Goal: Task Accomplishment & Management: Manage account settings

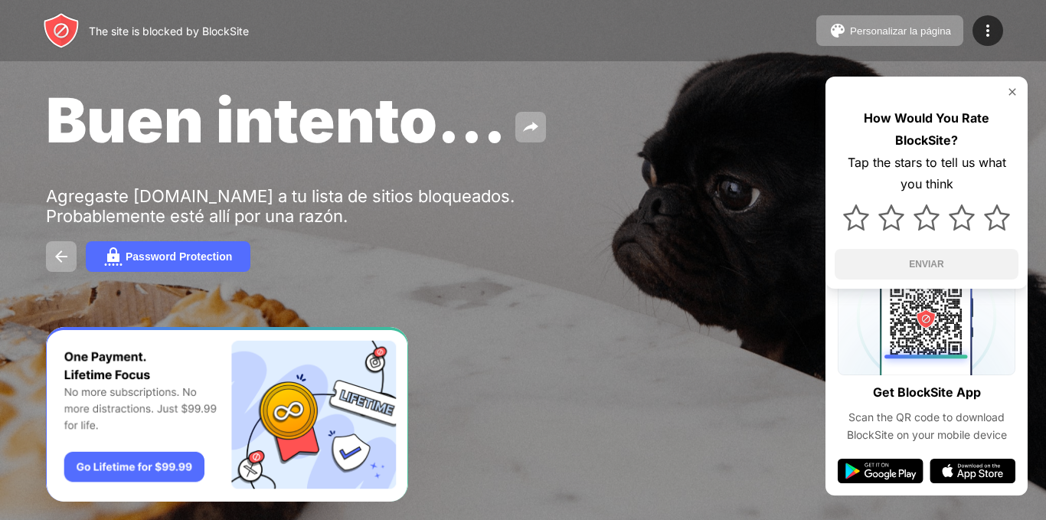
click at [297, 80] on div "Buen intento... Agregaste [DOMAIN_NAME] a tu lista de sitios bloqueados. Probab…" at bounding box center [523, 177] width 1046 height 355
click at [171, 261] on div "Password Protection" at bounding box center [179, 256] width 106 height 12
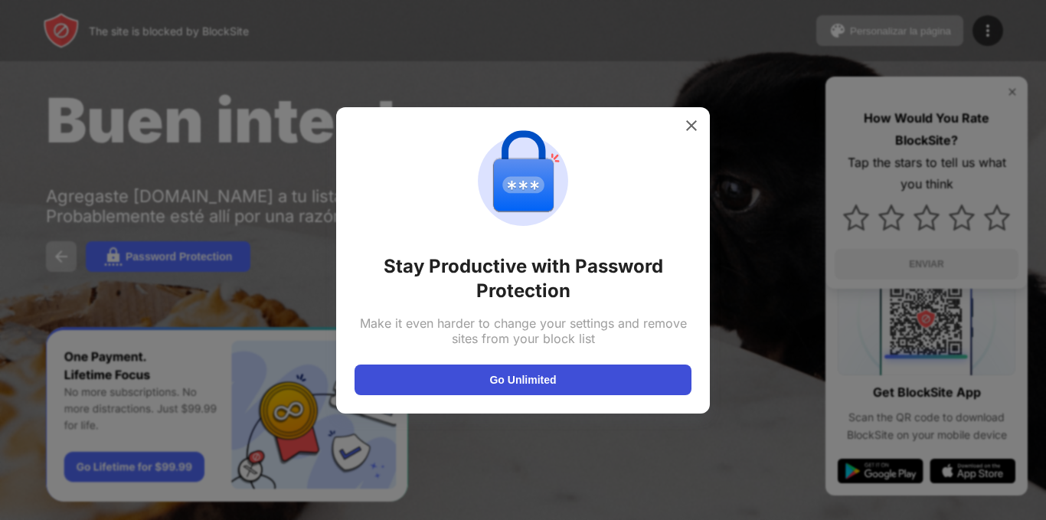
click at [589, 372] on button "Go Unlimited" at bounding box center [523, 380] width 337 height 31
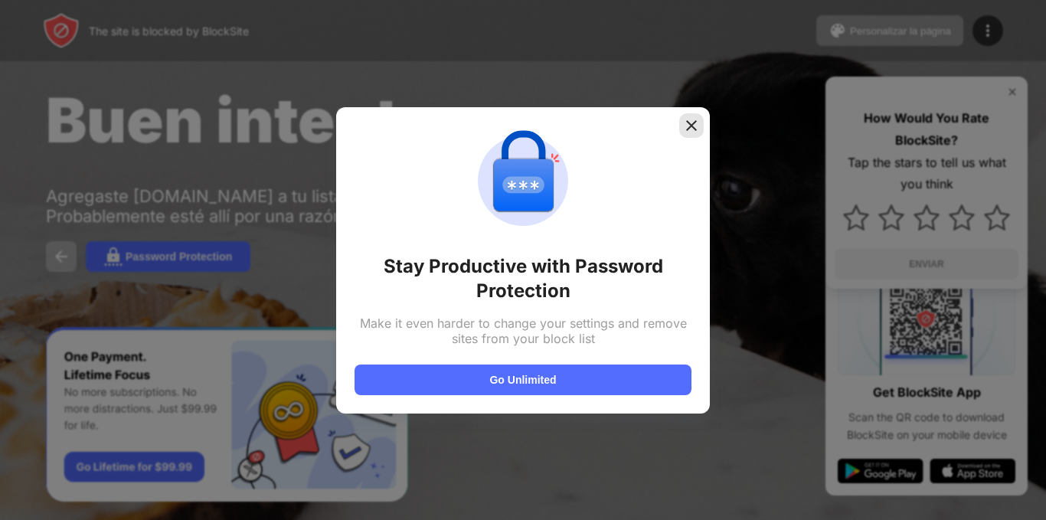
click at [695, 126] on img at bounding box center [691, 125] width 15 height 15
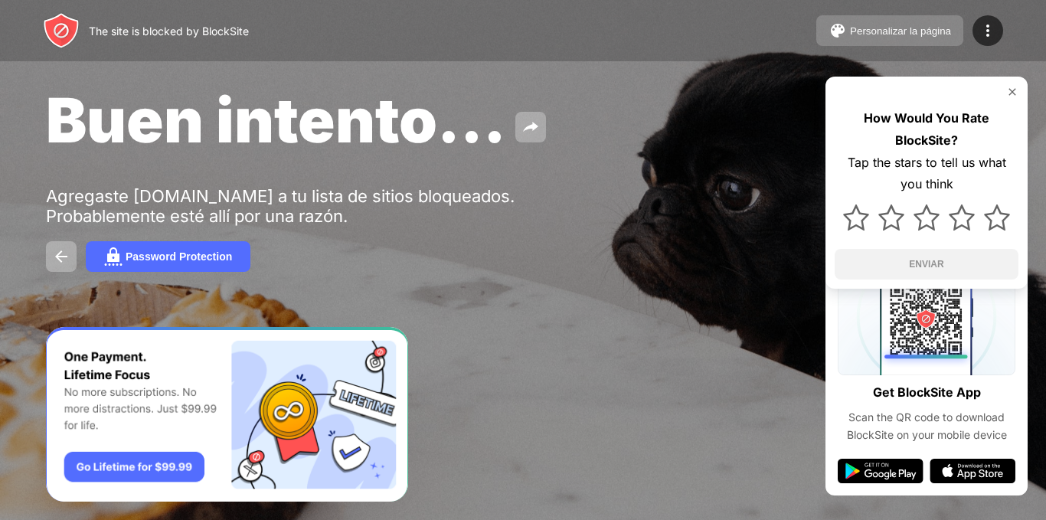
click at [897, 35] on div "Personalizar la página" at bounding box center [900, 30] width 101 height 11
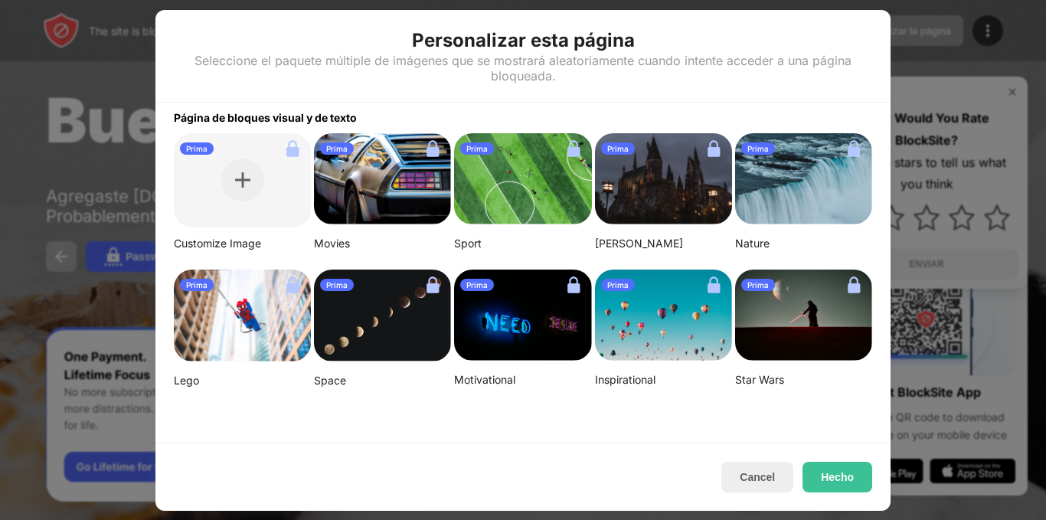
click at [54, 126] on div at bounding box center [523, 260] width 1046 height 520
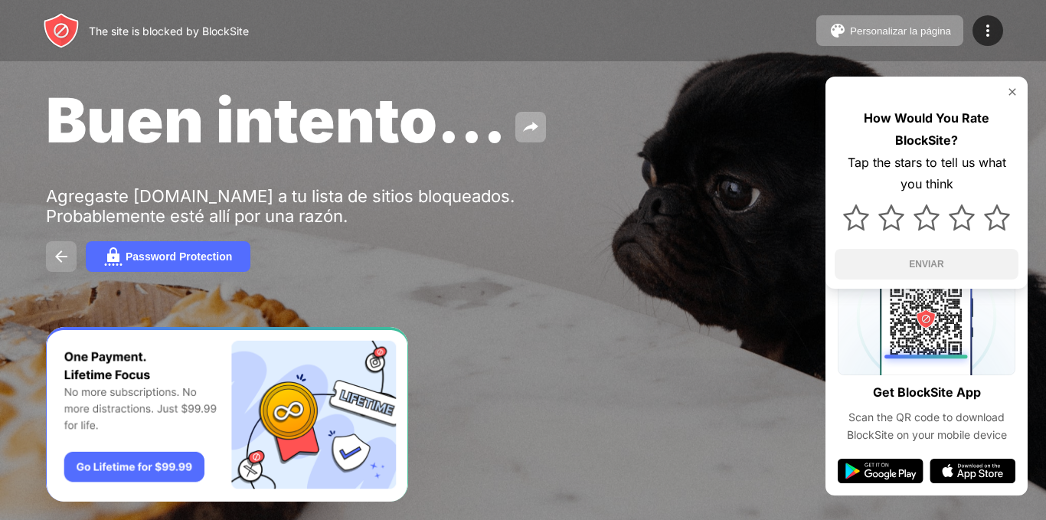
click at [66, 250] on img at bounding box center [61, 256] width 18 height 18
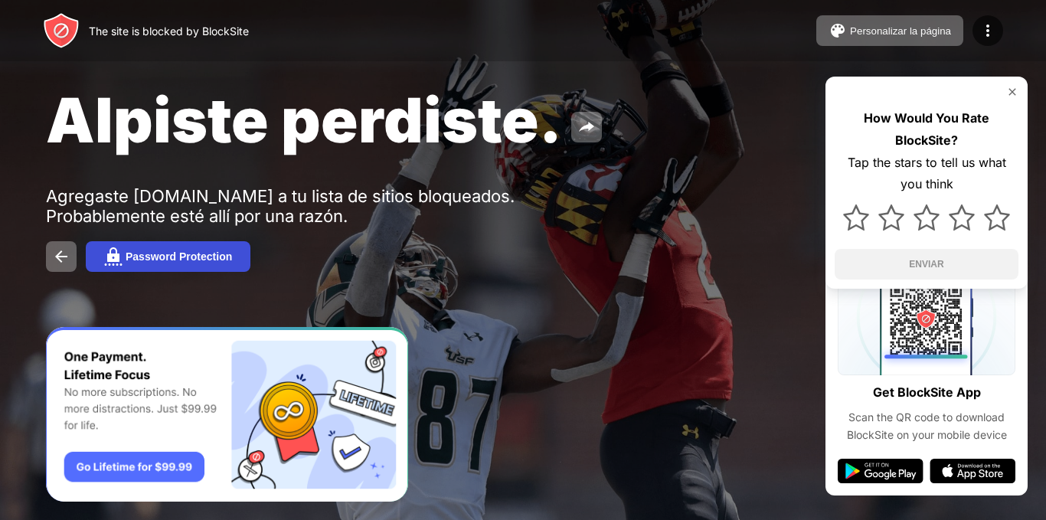
click at [211, 255] on div "Password Protection" at bounding box center [179, 256] width 106 height 12
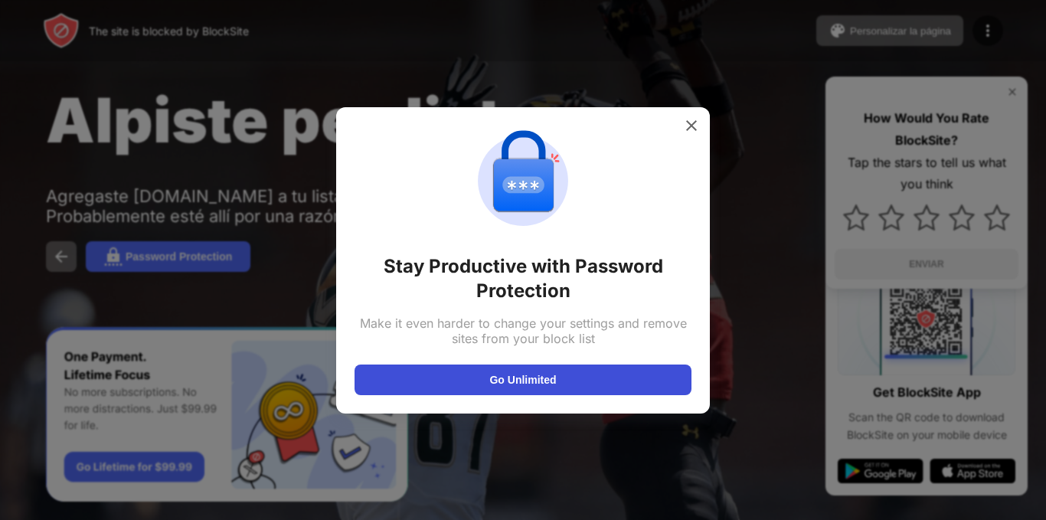
click at [591, 382] on button "Go Unlimited" at bounding box center [523, 380] width 337 height 31
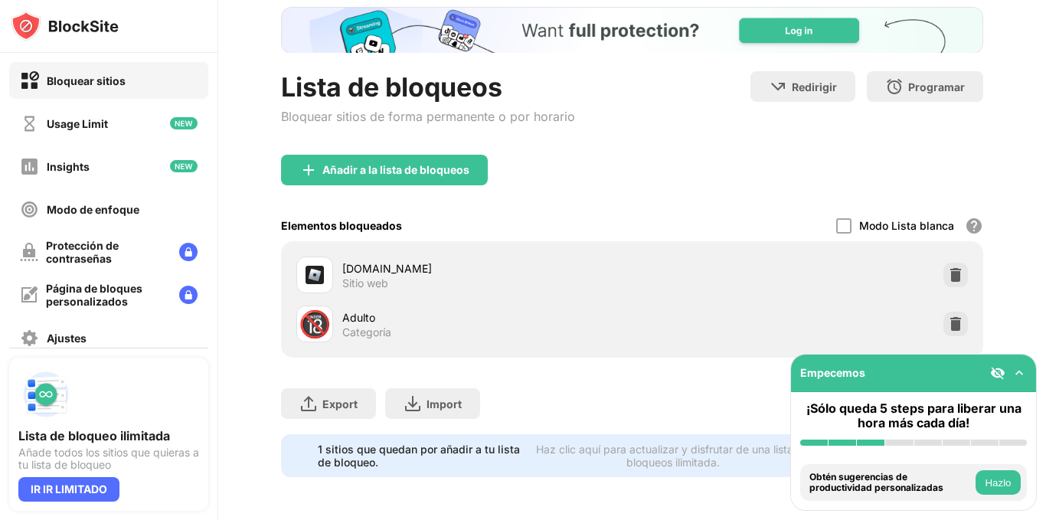
scroll to position [100, 0]
click at [424, 371] on div "Export Exportar archivos (sólo para artículos de sitios web) Import Importar ar…" at bounding box center [632, 396] width 702 height 77
click at [993, 482] on button "Hazlo" at bounding box center [998, 482] width 45 height 25
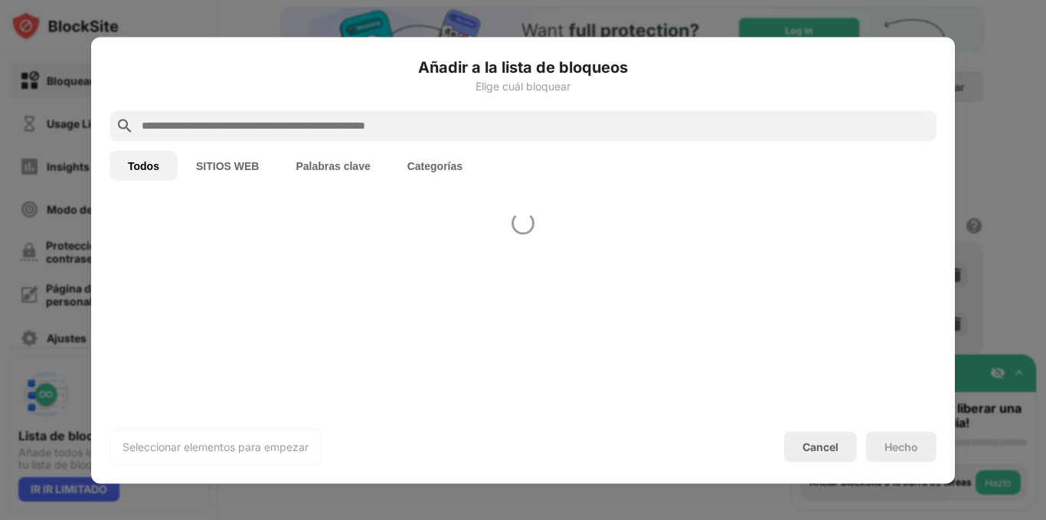
scroll to position [533, 0]
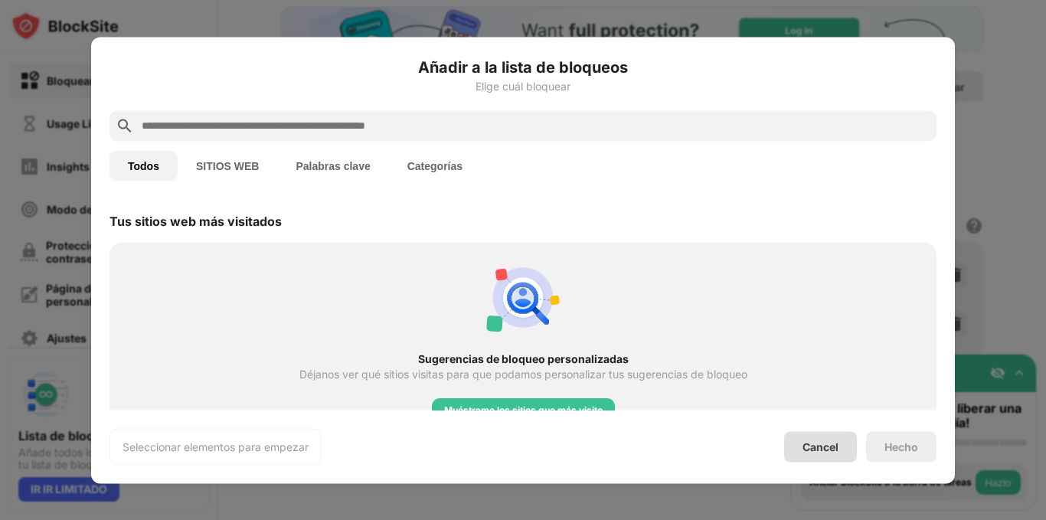
click at [823, 440] on div "Cancel" at bounding box center [821, 446] width 36 height 13
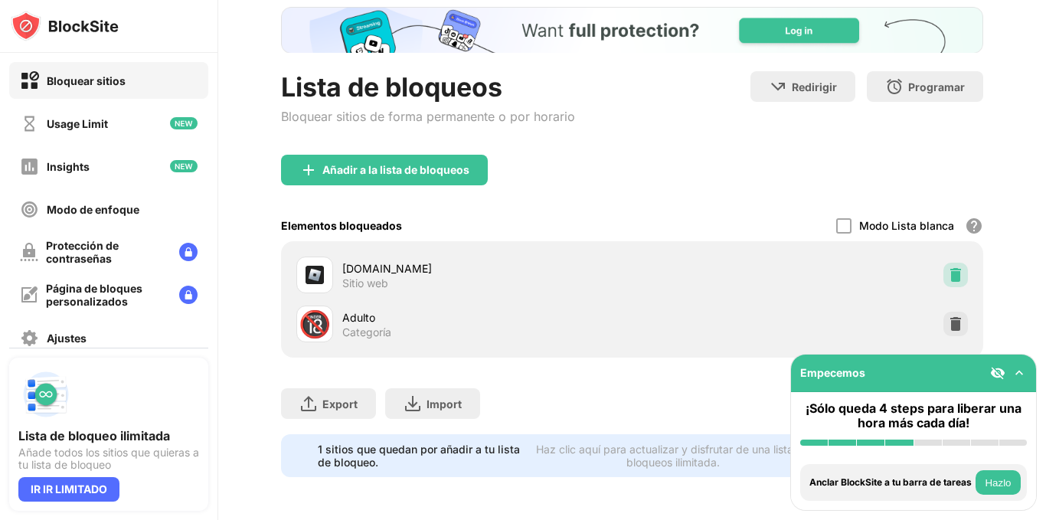
click at [948, 267] on img at bounding box center [955, 274] width 15 height 15
